Goal: Check status: Check status

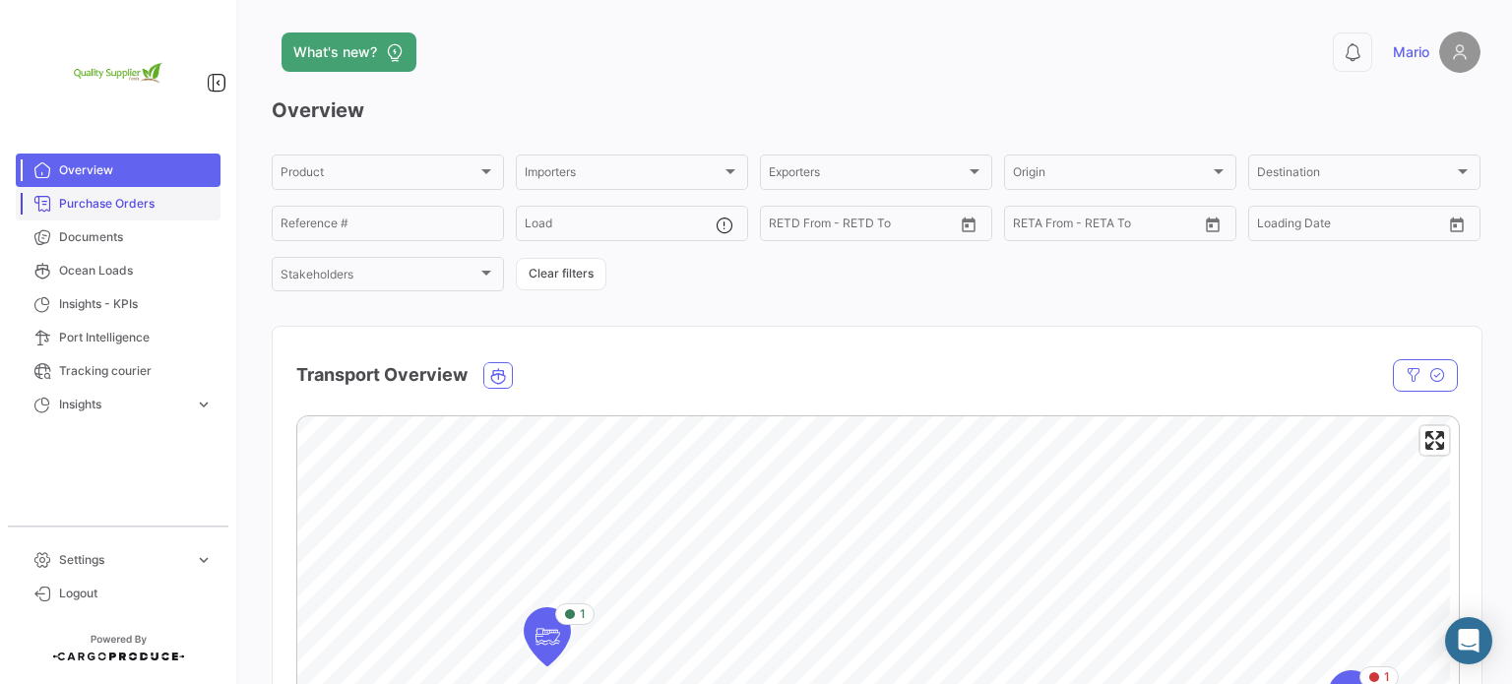
click at [140, 204] on span "Purchase Orders" at bounding box center [136, 204] width 154 height 18
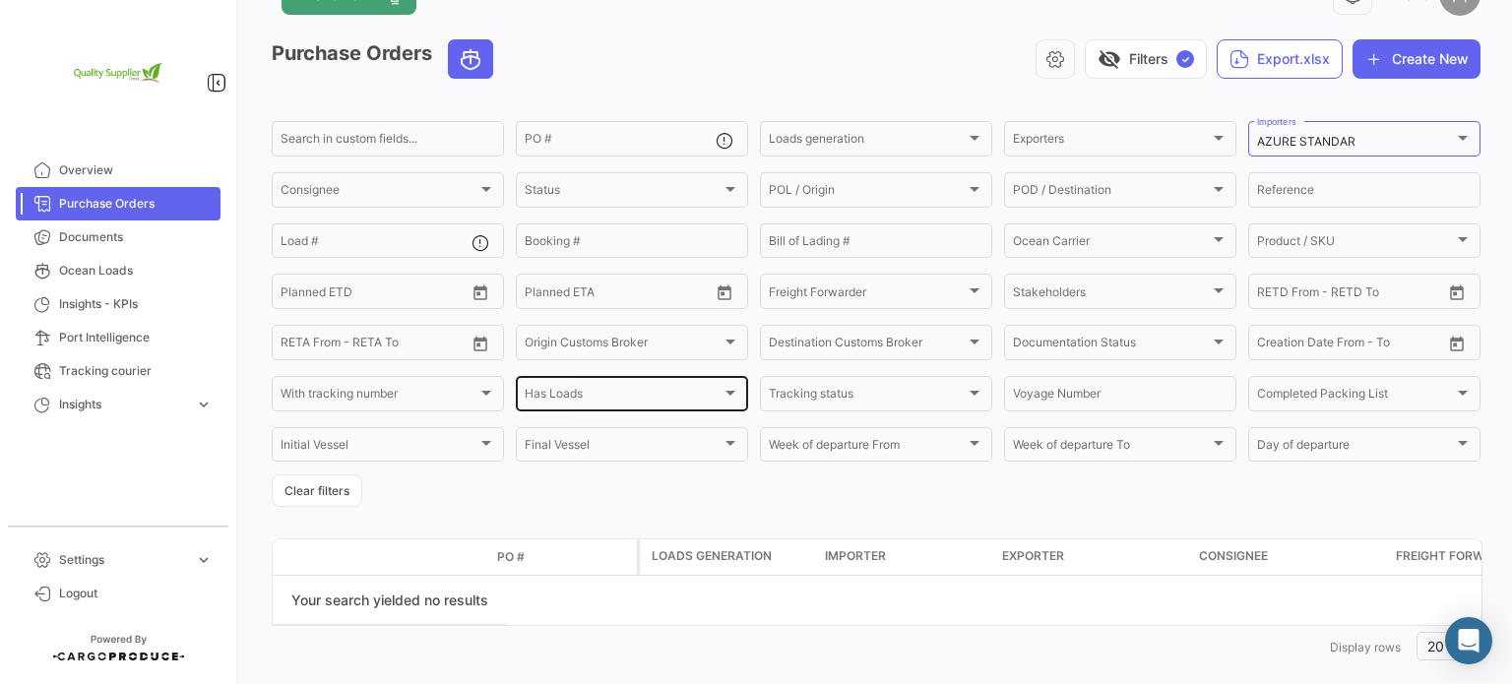
scroll to position [88, 0]
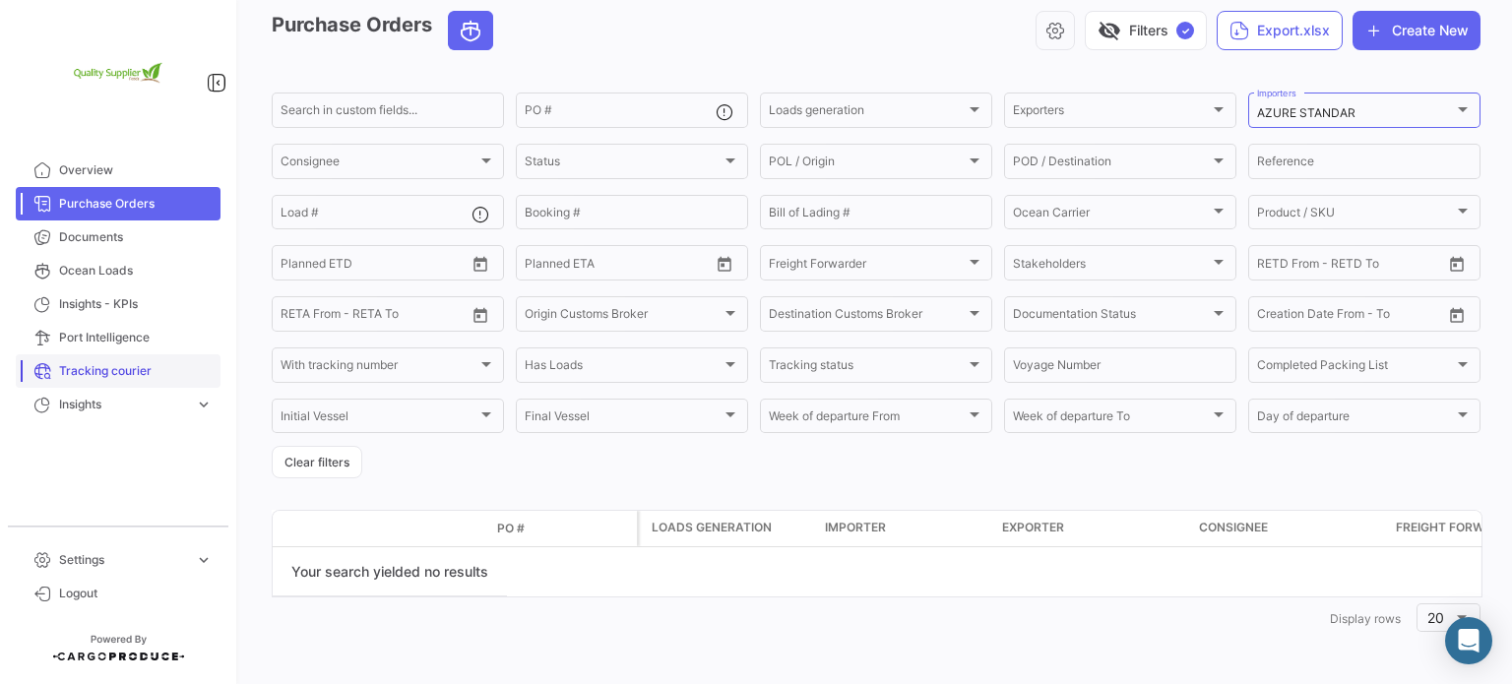
click at [90, 371] on span "Tracking courier" at bounding box center [136, 371] width 154 height 18
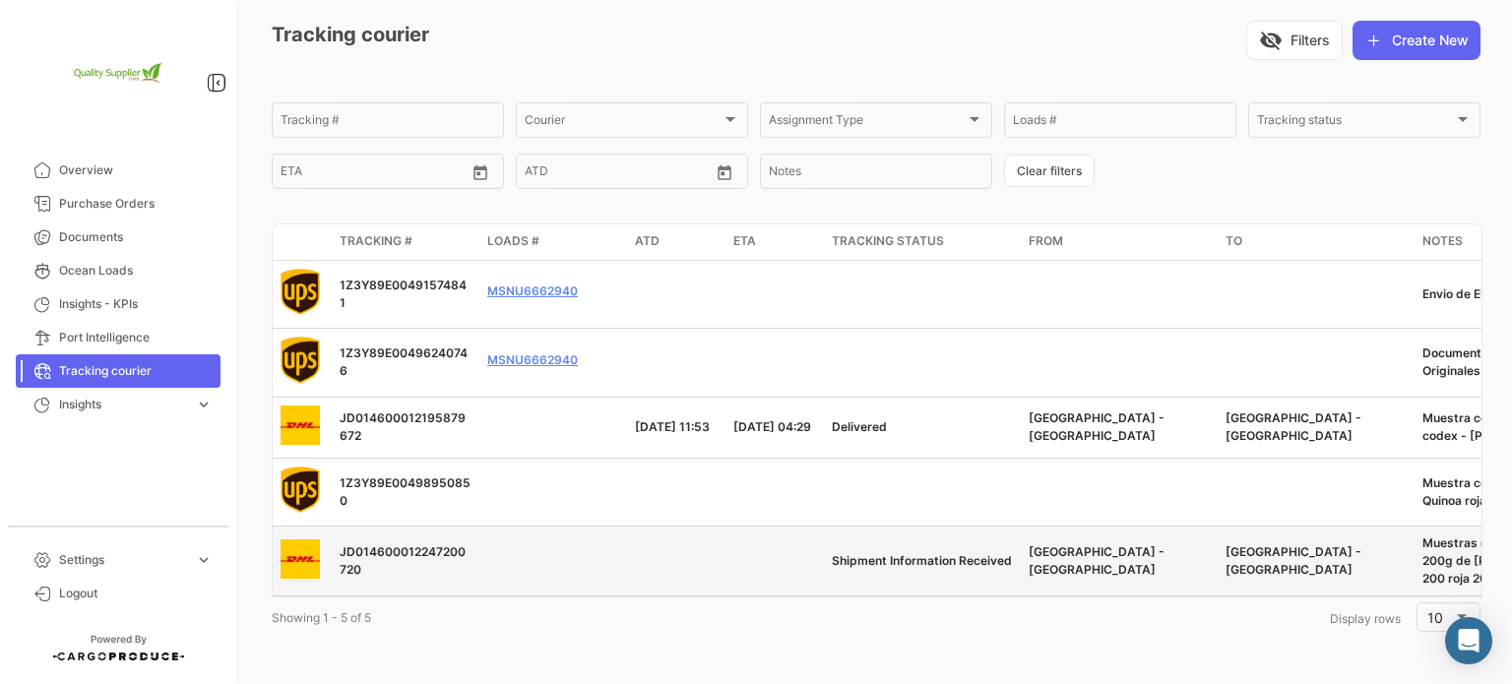
scroll to position [91, 0]
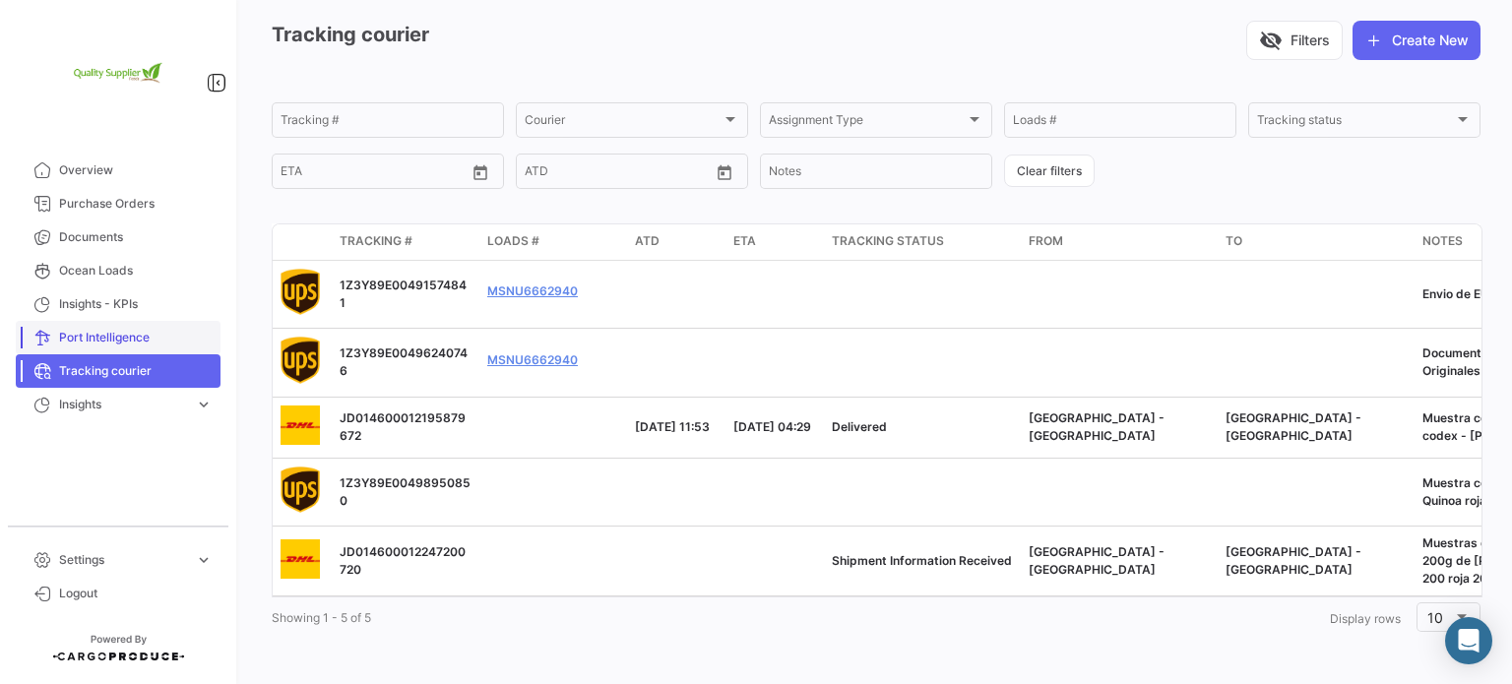
click at [102, 341] on span "Port Intelligence" at bounding box center [136, 338] width 154 height 18
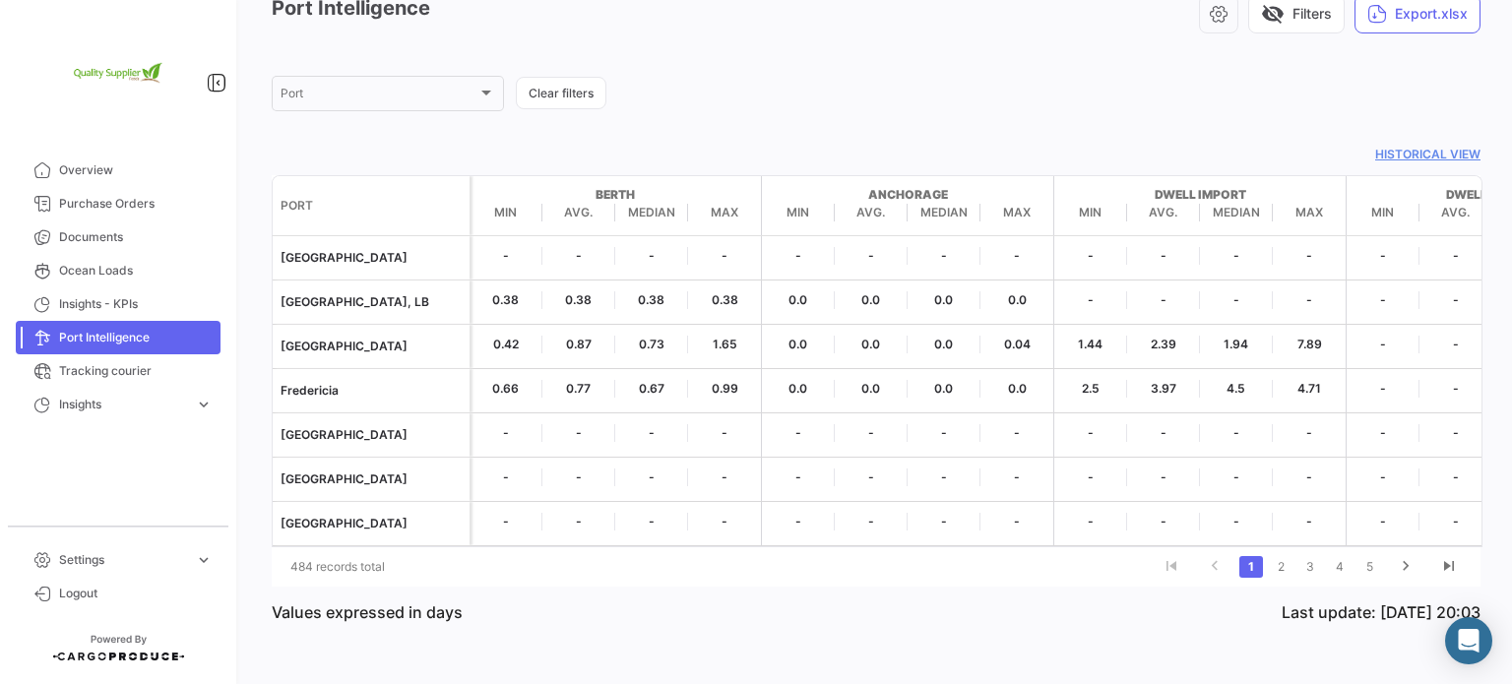
scroll to position [115, 0]
click at [122, 201] on span "Purchase Orders" at bounding box center [136, 204] width 154 height 18
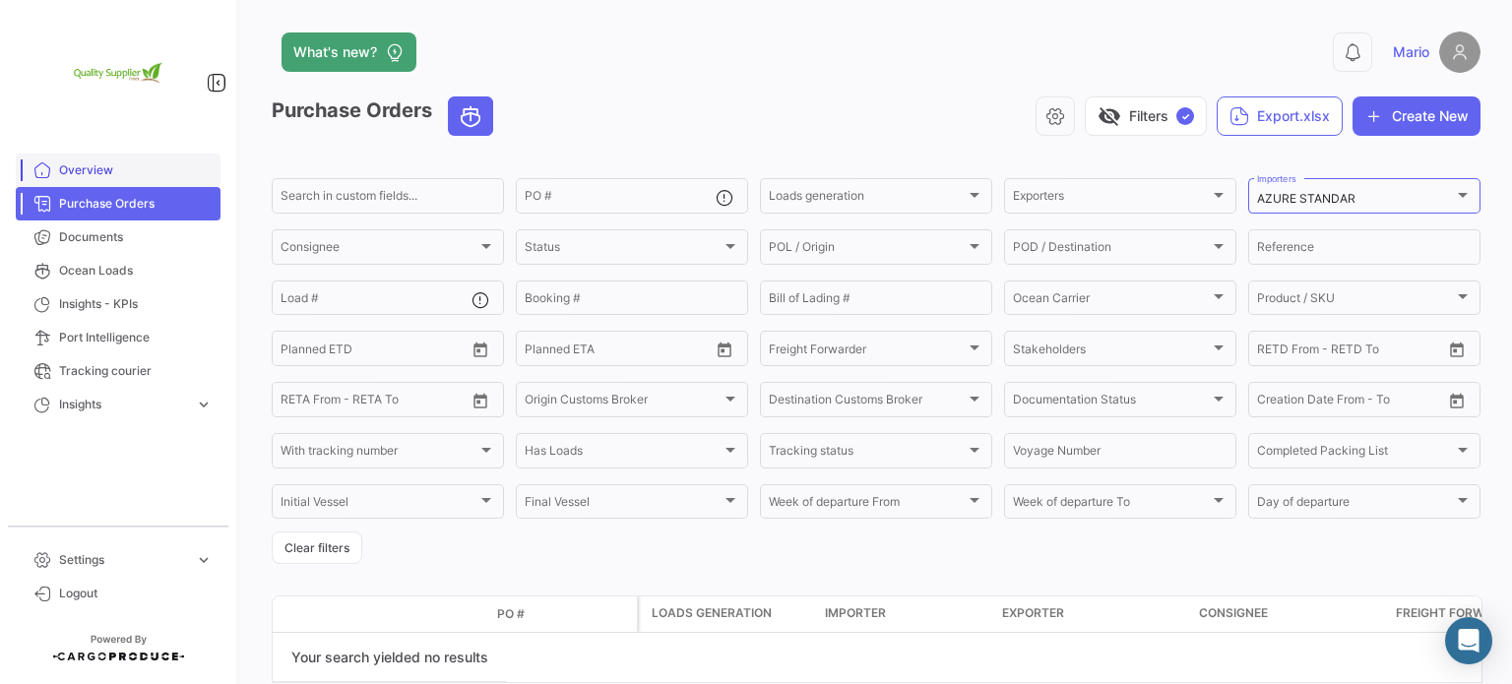
click at [75, 168] on span "Overview" at bounding box center [136, 170] width 154 height 18
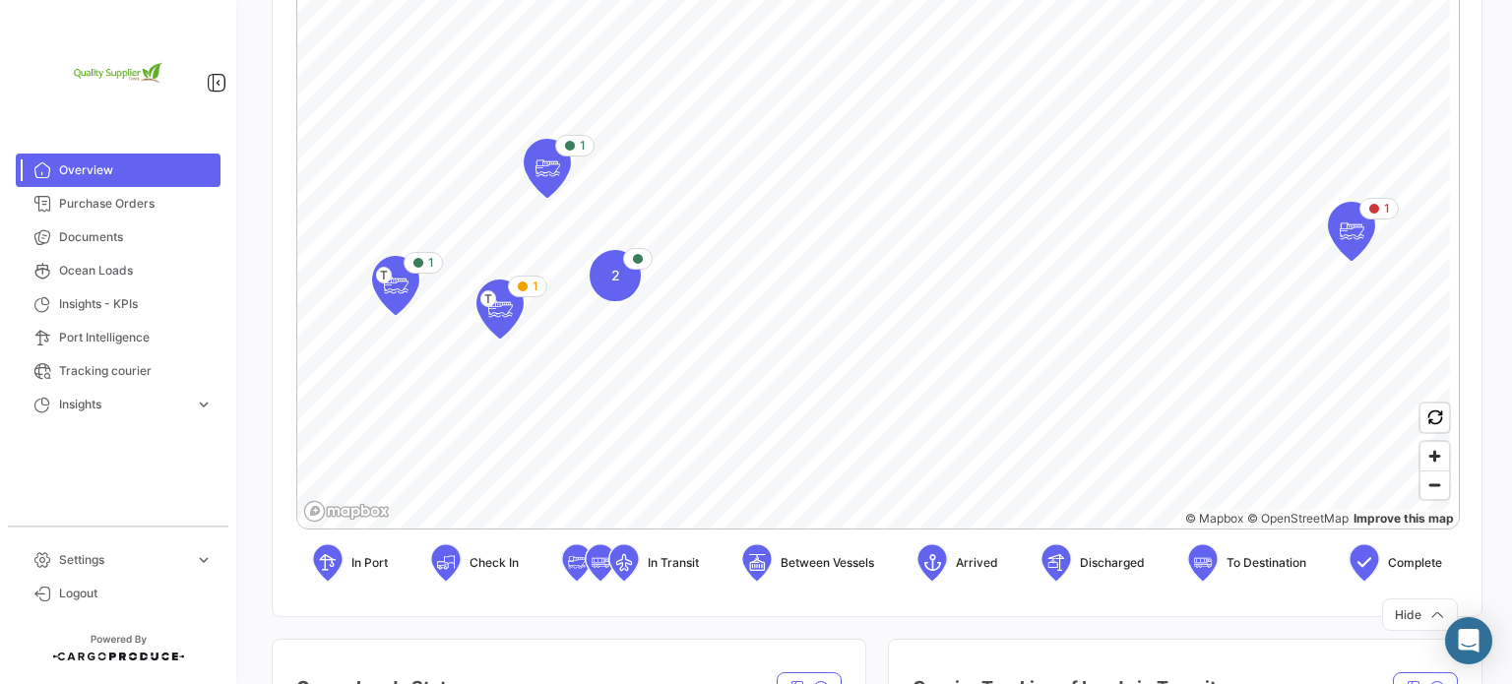
scroll to position [591, 0]
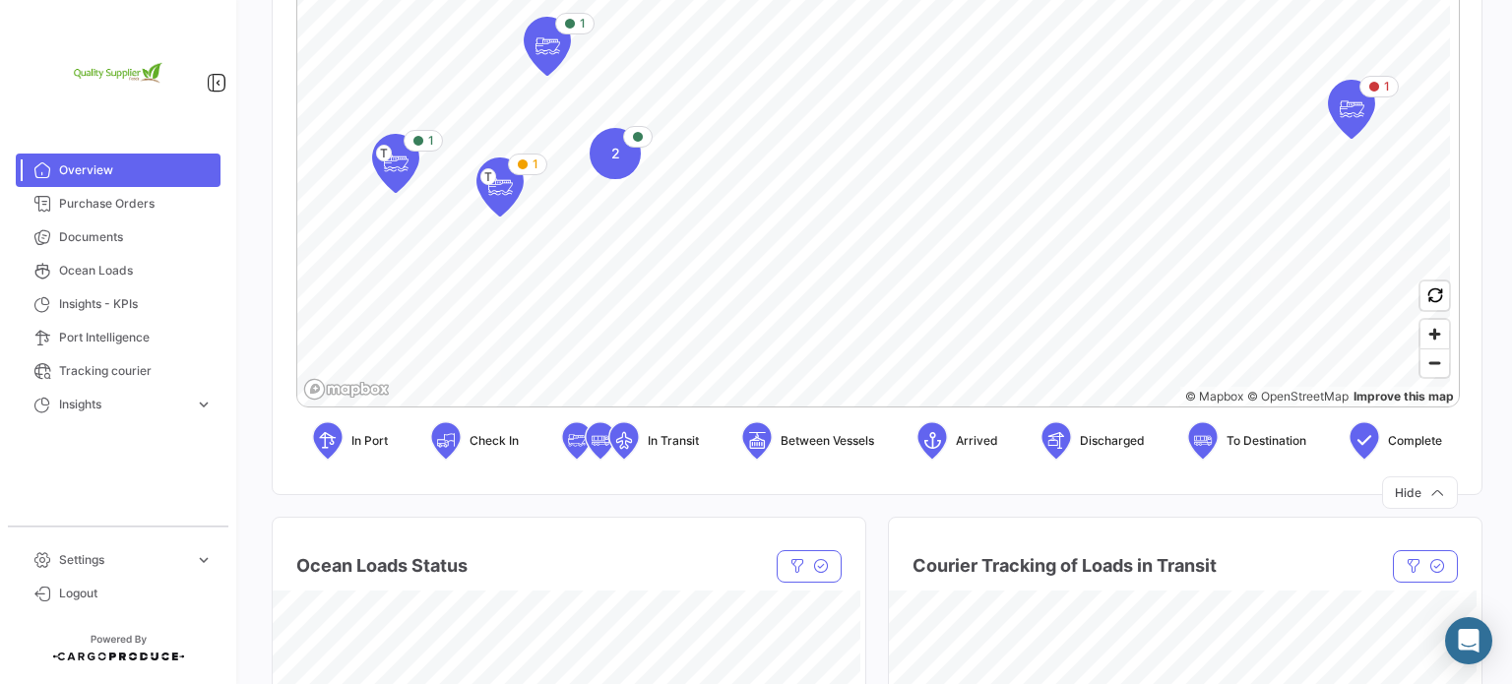
click at [927, 433] on icon at bounding box center [932, 439] width 20 height 41
click at [976, 442] on span "Arrived" at bounding box center [977, 441] width 42 height 18
click at [976, 441] on span "Arrived" at bounding box center [977, 441] width 42 height 18
click at [945, 441] on div "Arrived" at bounding box center [957, 440] width 82 height 39
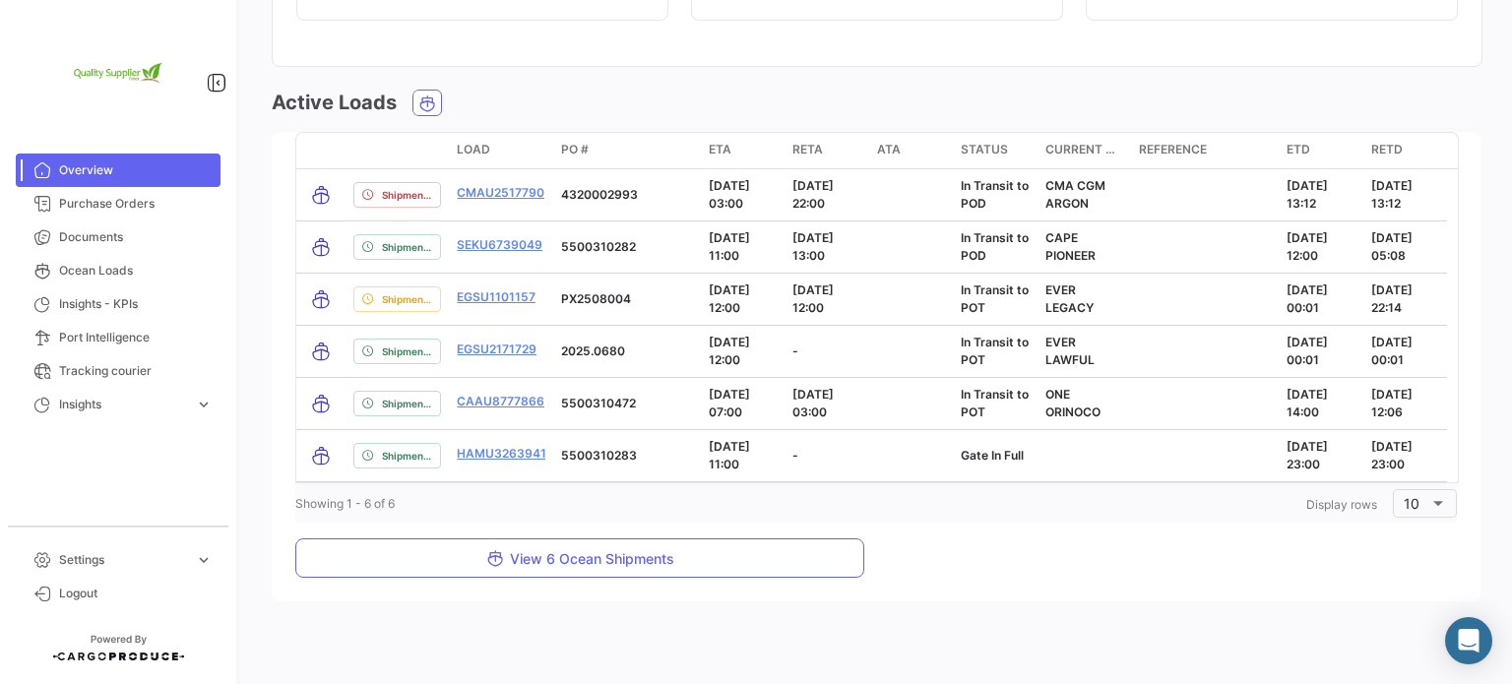
scroll to position [2346, 0]
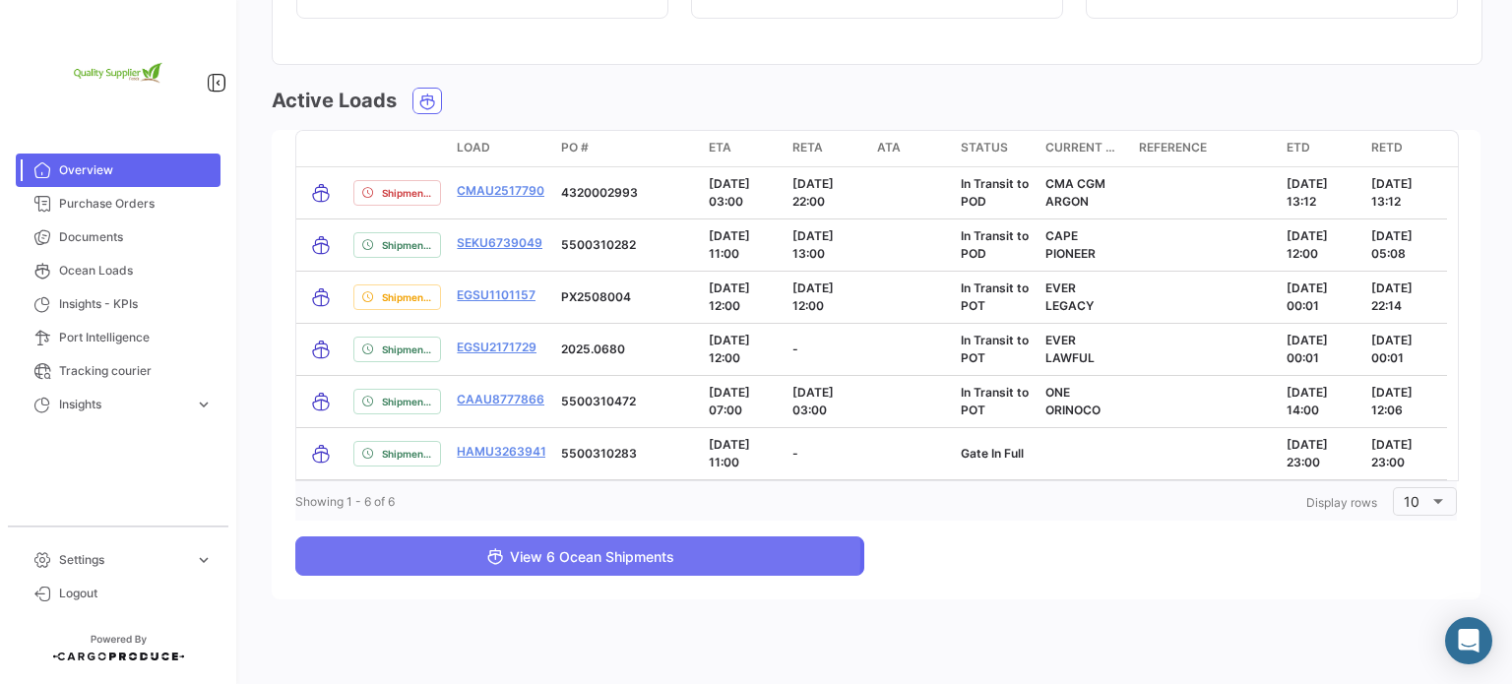
click at [409, 550] on button "View 6 Ocean Shipments" at bounding box center [579, 555] width 569 height 39
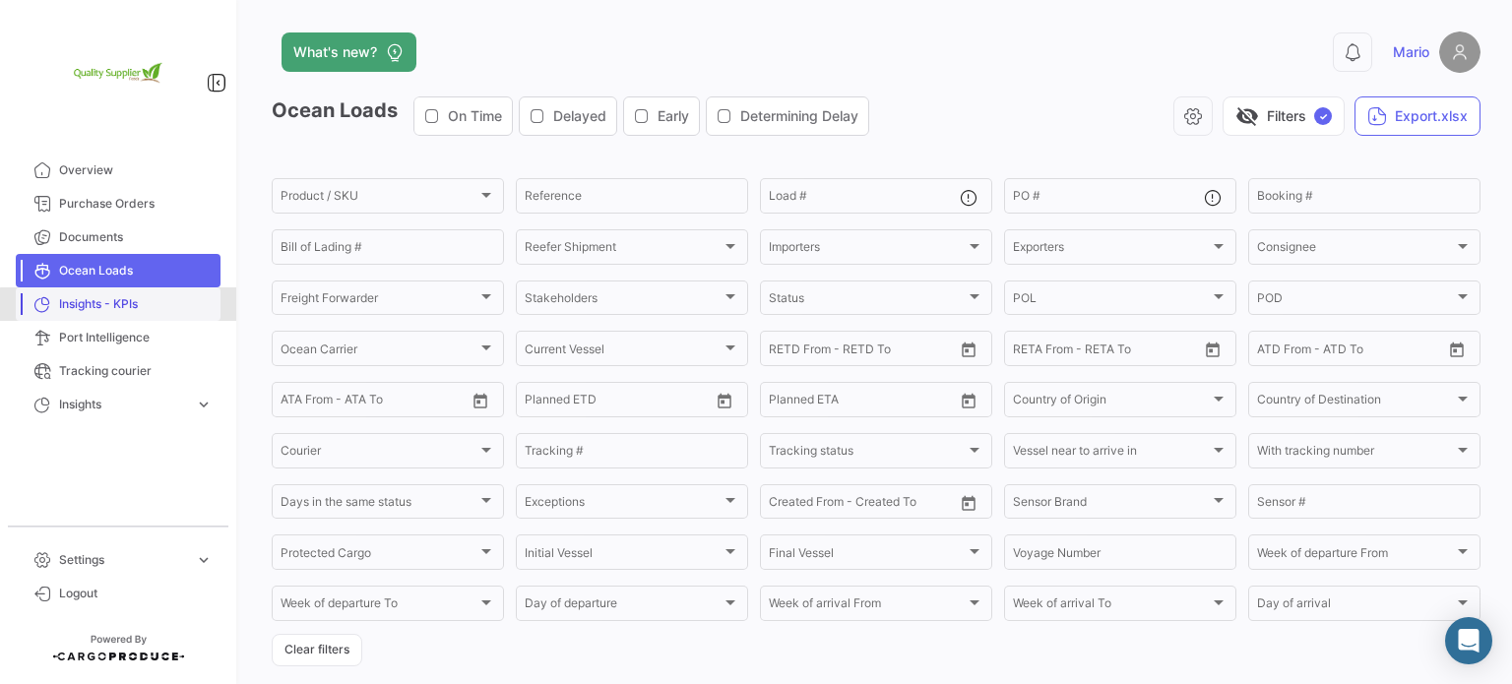
click at [133, 311] on span "Insights - KPIs" at bounding box center [136, 304] width 154 height 18
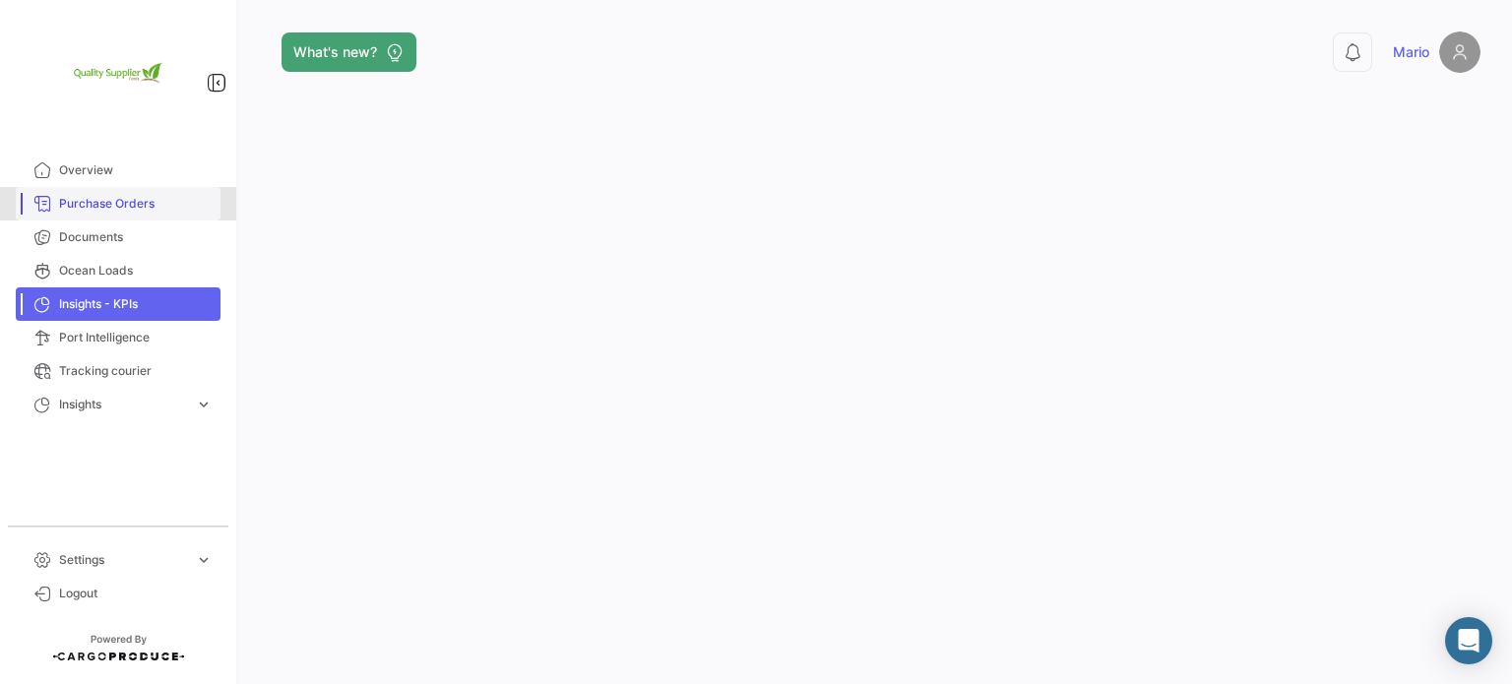
click at [125, 205] on span "Purchase Orders" at bounding box center [136, 204] width 154 height 18
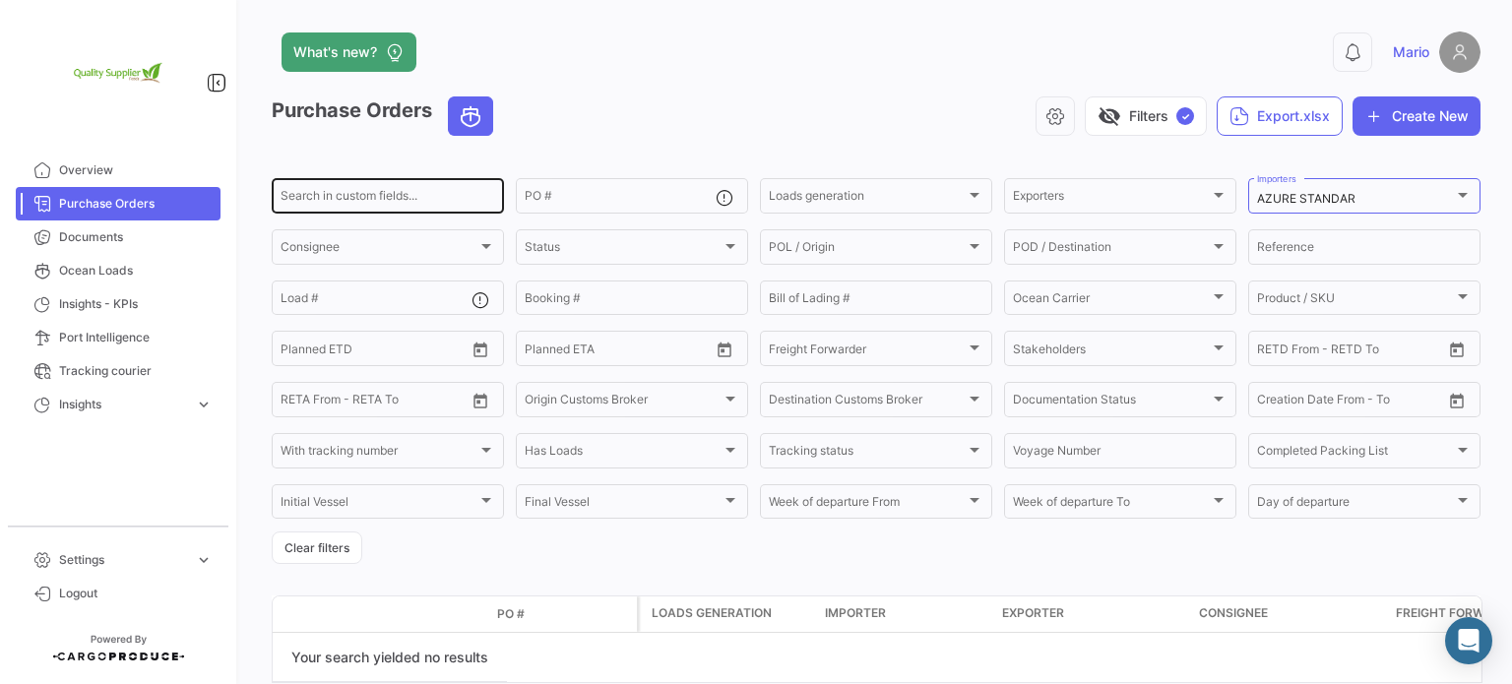
click at [394, 185] on div "Search in custom fields..." at bounding box center [388, 194] width 215 height 38
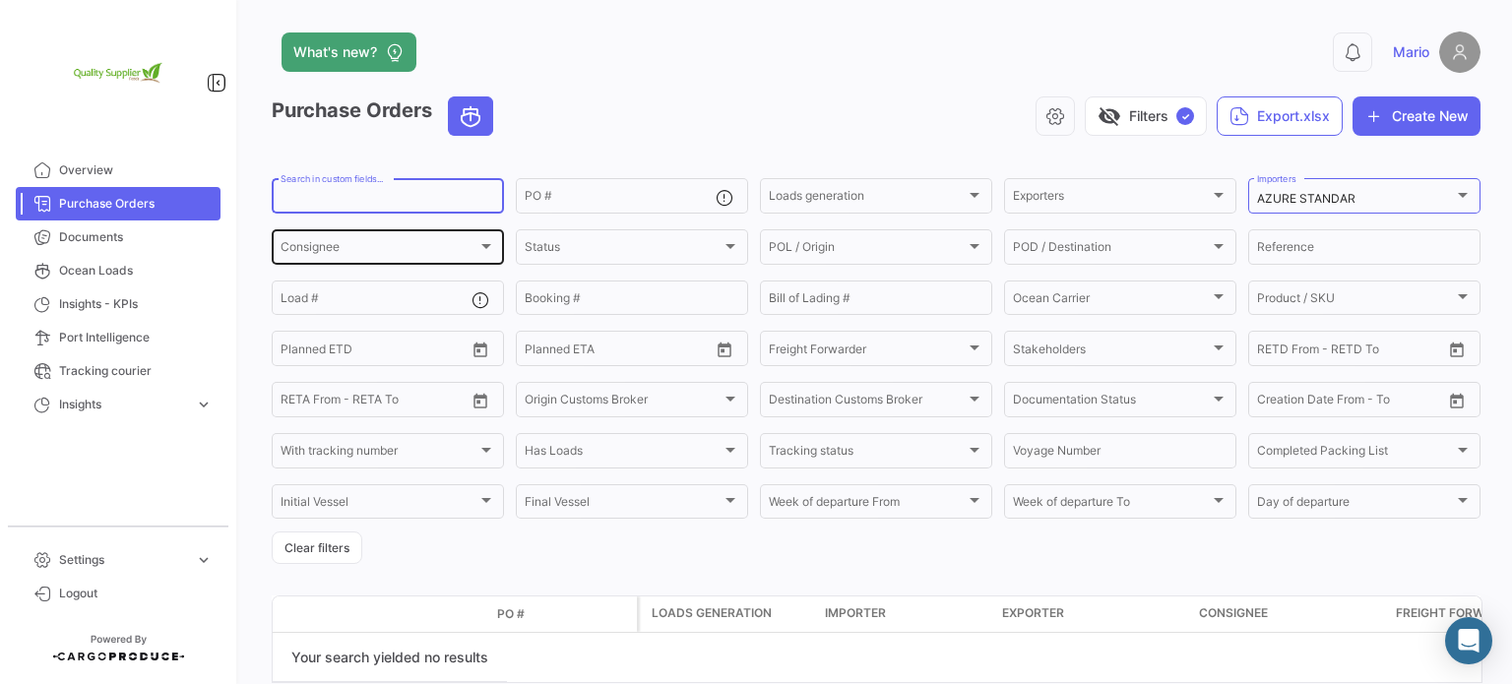
click at [436, 243] on div "Consignee" at bounding box center [379, 250] width 197 height 14
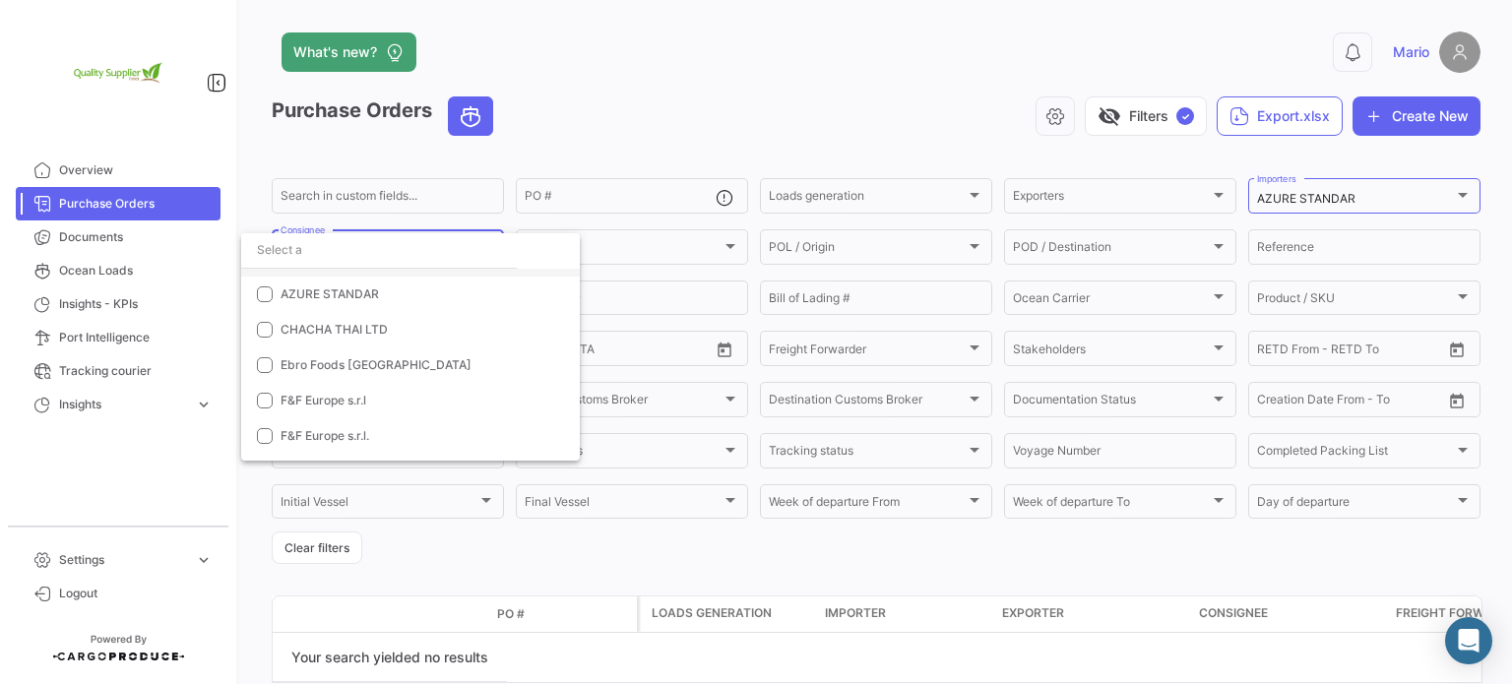
scroll to position [98, 0]
click at [265, 293] on mat-pseudo-checkbox at bounding box center [265, 294] width 16 height 16
click at [425, 290] on span "AZURE STANDAR" at bounding box center [419, 294] width 276 height 18
click at [1279, 199] on div at bounding box center [756, 342] width 1512 height 684
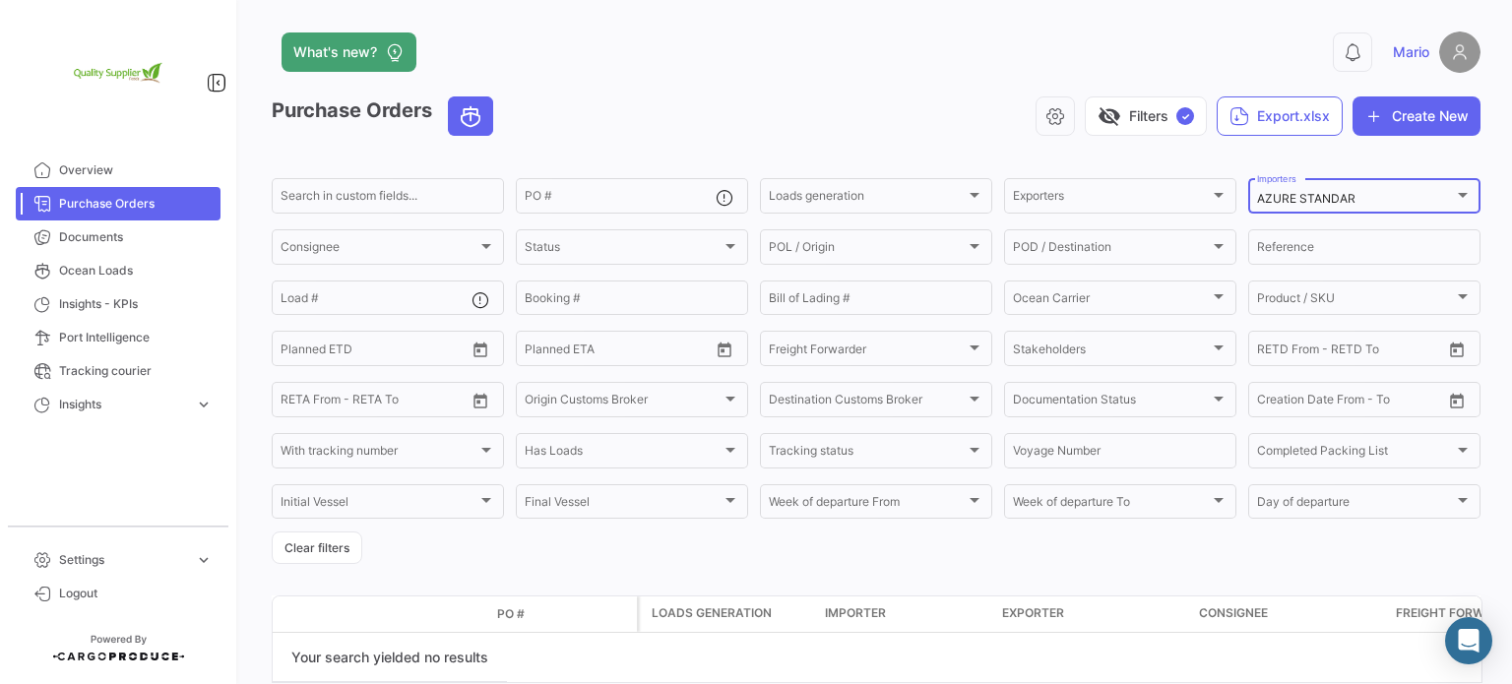
click at [1345, 200] on mat-select-trigger "AZURE STANDAR" at bounding box center [1306, 198] width 98 height 15
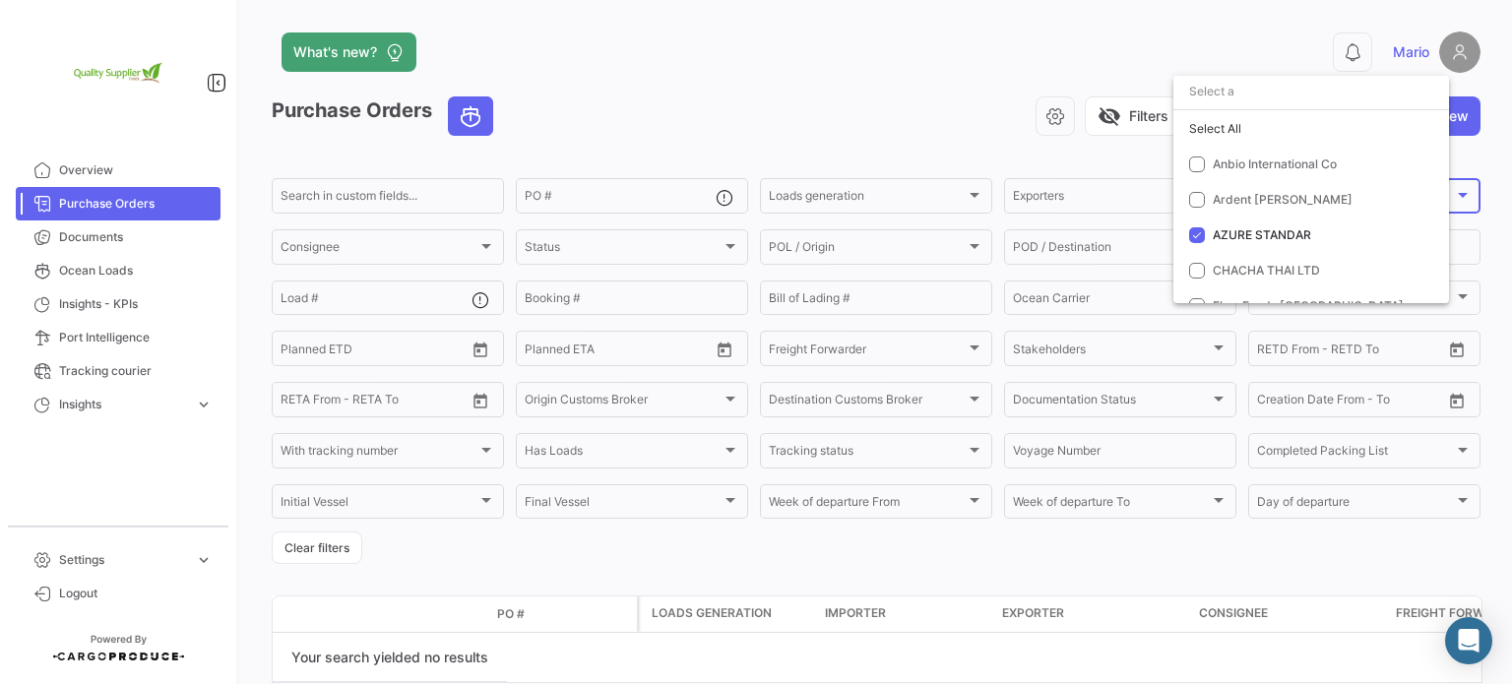
scroll to position [77, 0]
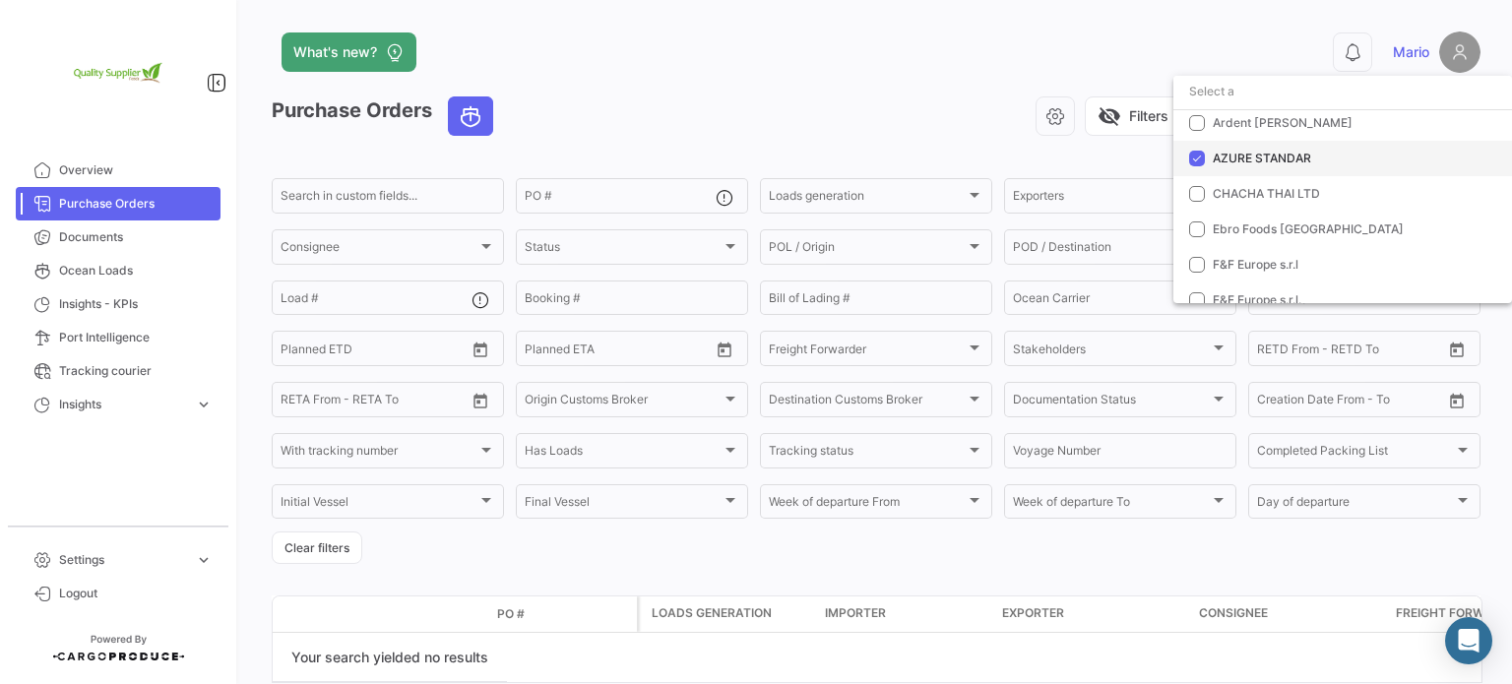
click at [1290, 156] on span "AZURE STANDAR" at bounding box center [1262, 158] width 98 height 15
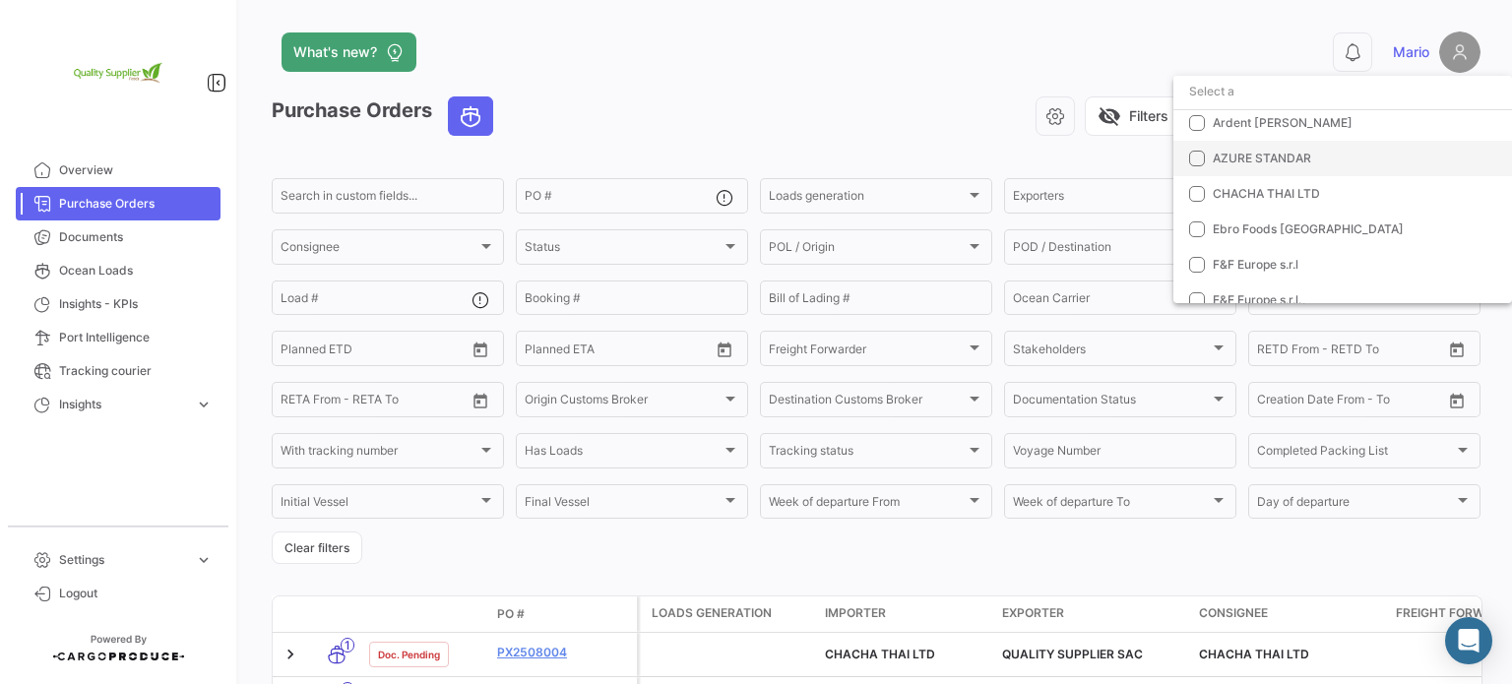
click at [1282, 155] on span "AZURE STANDAR" at bounding box center [1262, 158] width 98 height 15
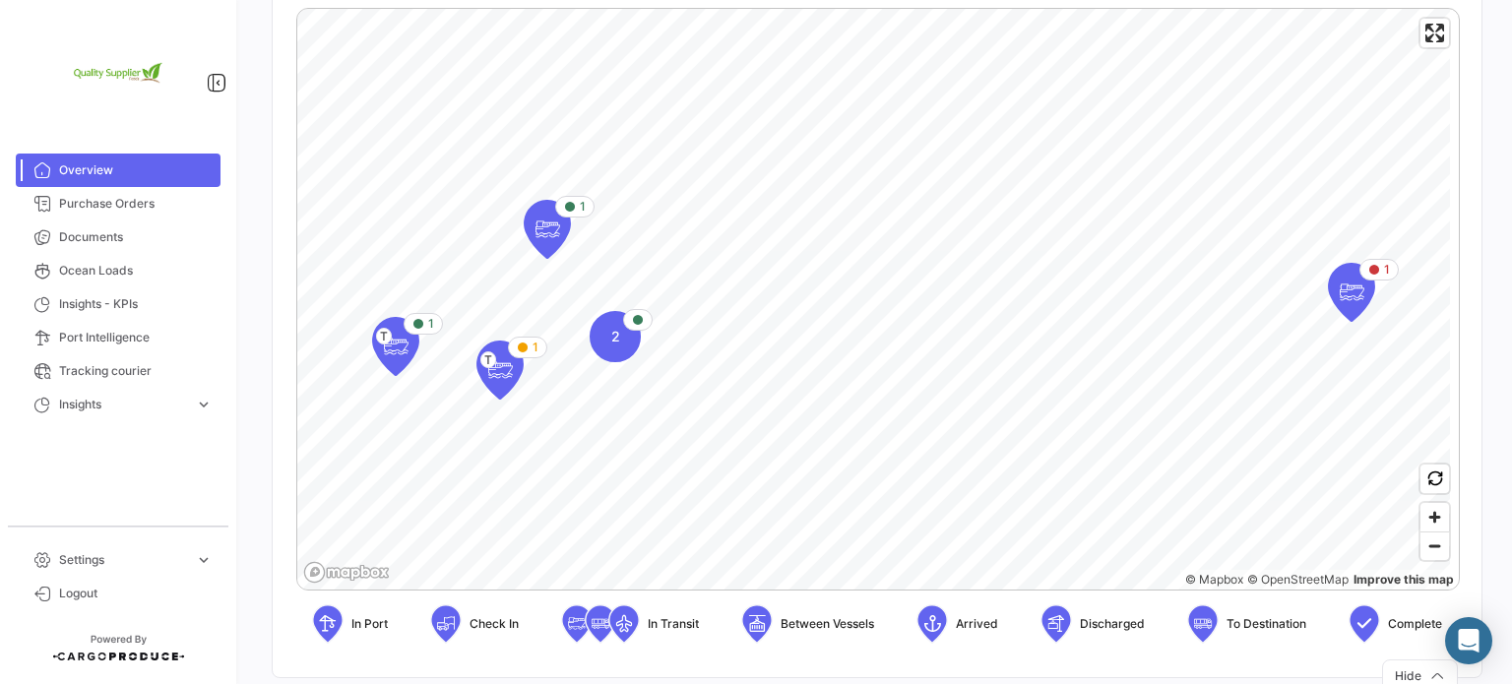
scroll to position [394, 0]
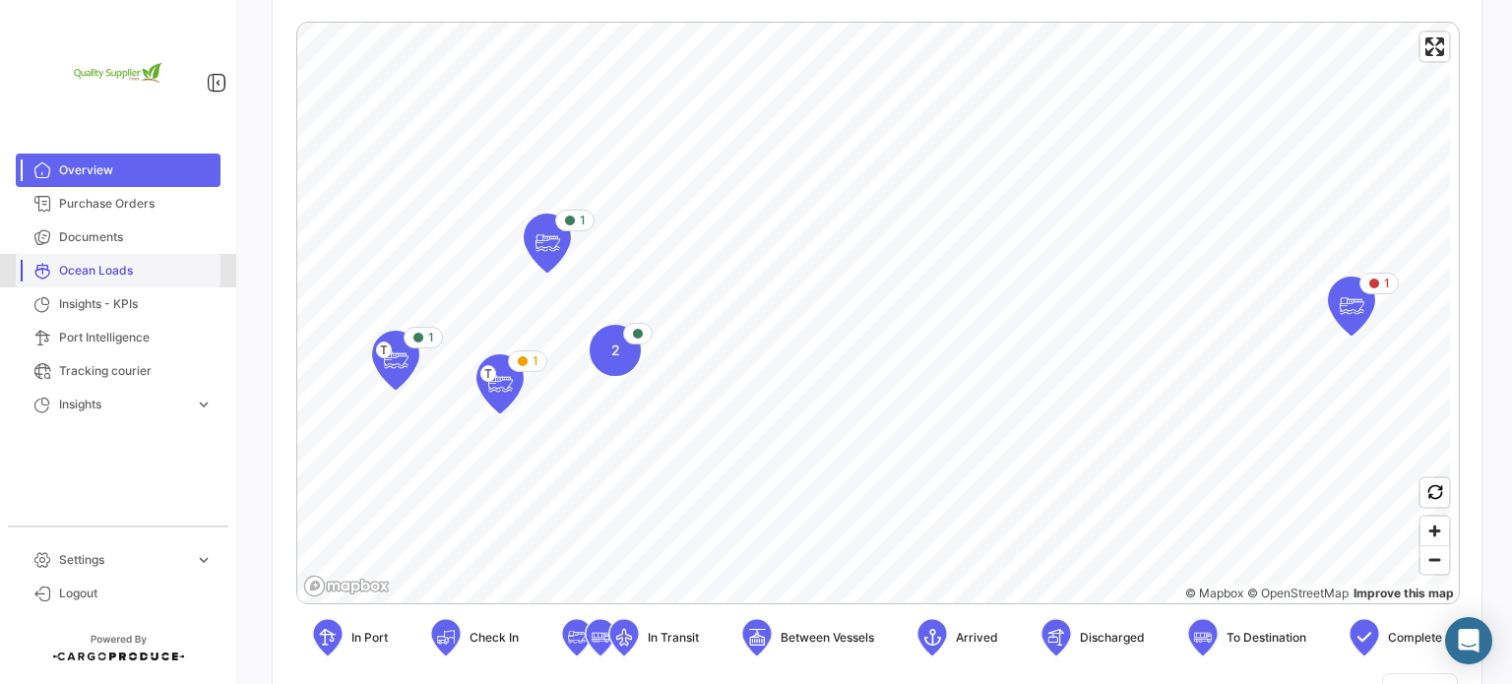
click at [82, 280] on link "Ocean Loads" at bounding box center [118, 270] width 205 height 33
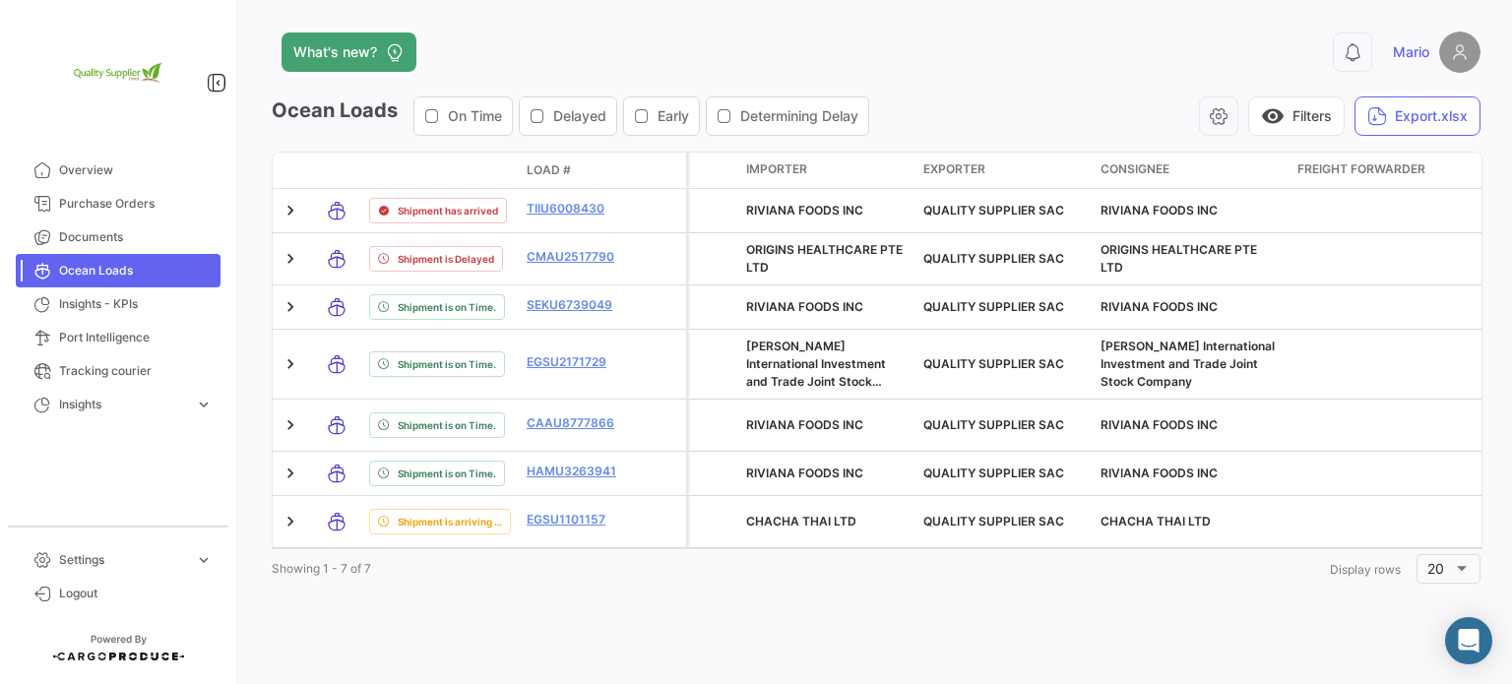
click at [732, 108] on icon "button" at bounding box center [725, 116] width 16 height 16
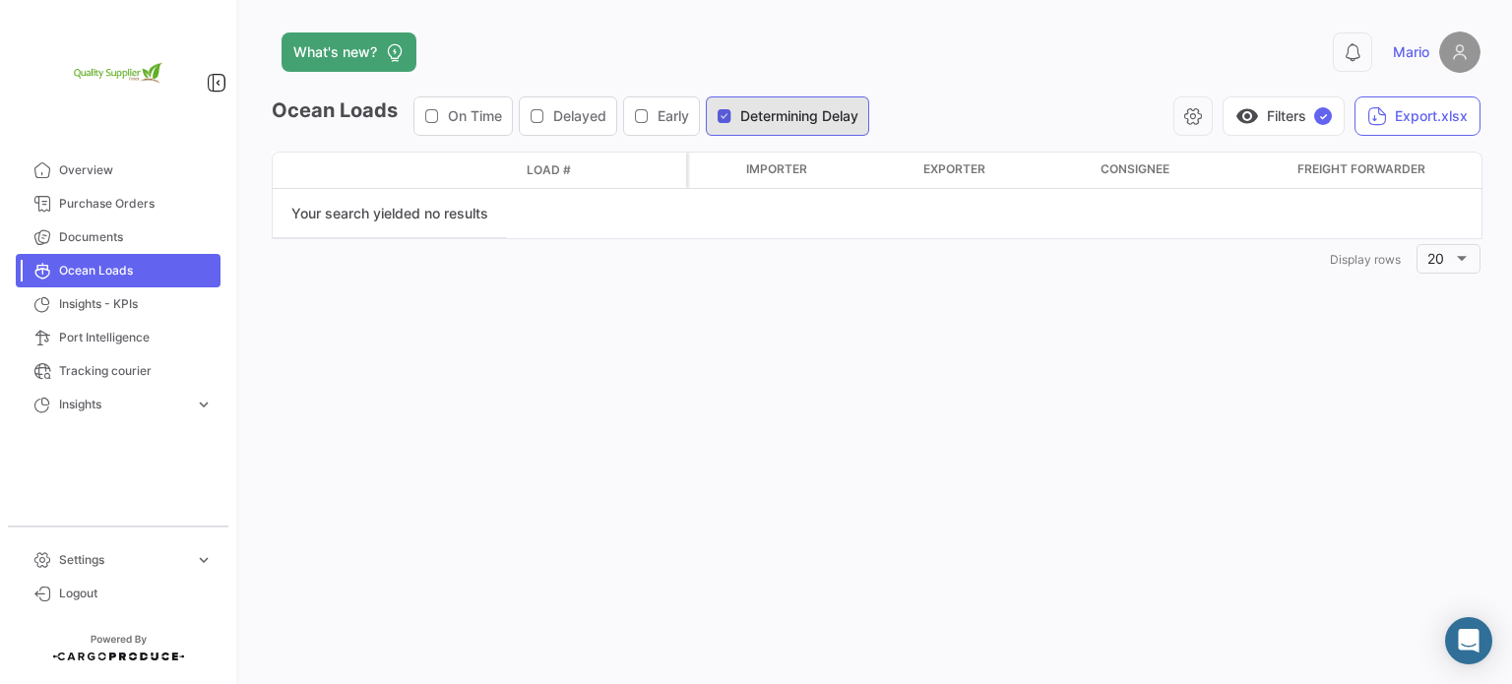
click at [732, 116] on icon "button" at bounding box center [725, 116] width 16 height 16
